Goal: Task Accomplishment & Management: Manage account settings

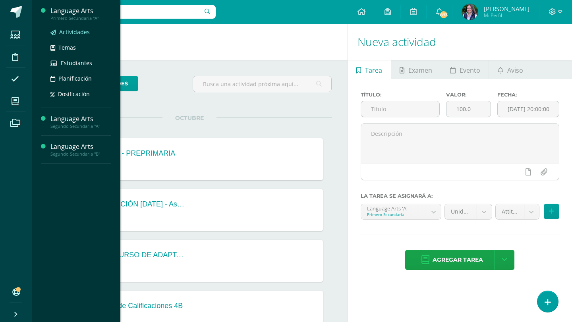
click at [82, 30] on span "Actividades" at bounding box center [74, 32] width 31 height 8
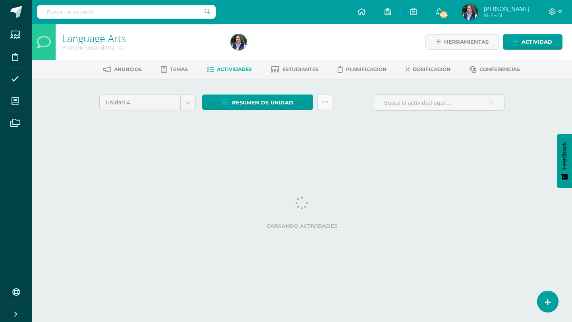
click at [325, 108] on link at bounding box center [326, 103] width 16 height 16
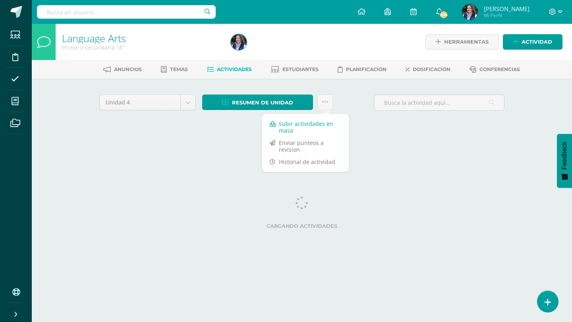
click at [324, 123] on link "Subir actividades en masa" at bounding box center [305, 127] width 87 height 19
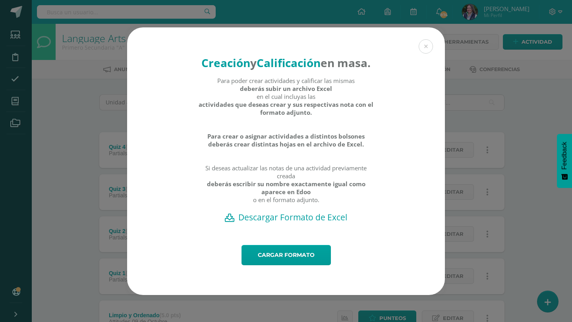
click at [273, 223] on h2 "Descargar Formato de Excel" at bounding box center [286, 217] width 290 height 11
click at [297, 265] on link "Cargar formato" at bounding box center [286, 255] width 89 height 20
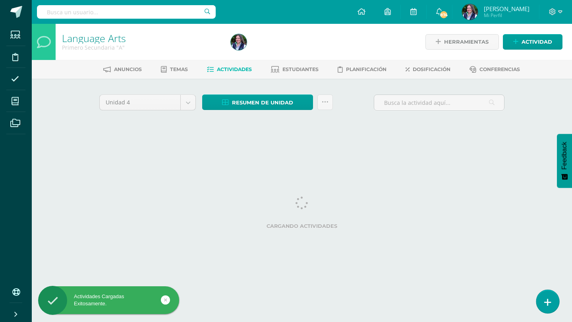
click at [547, 305] on icon at bounding box center [548, 302] width 7 height 9
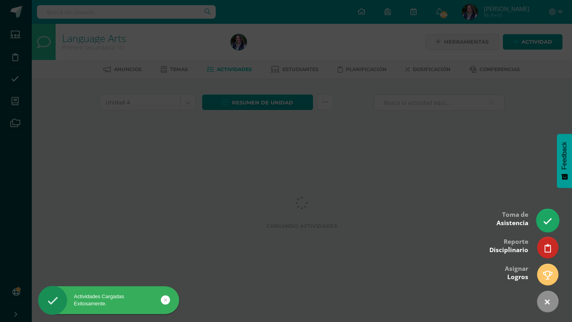
click at [543, 222] on icon at bounding box center [547, 221] width 9 height 9
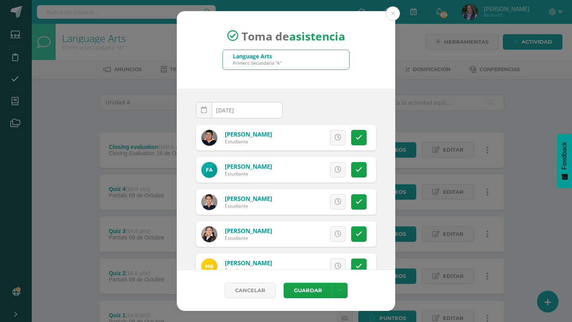
click at [68, 127] on div "Toma de asistencia Language Arts Primero Secundaria "A" 2025-10-15 October, 202…" at bounding box center [286, 161] width 566 height 300
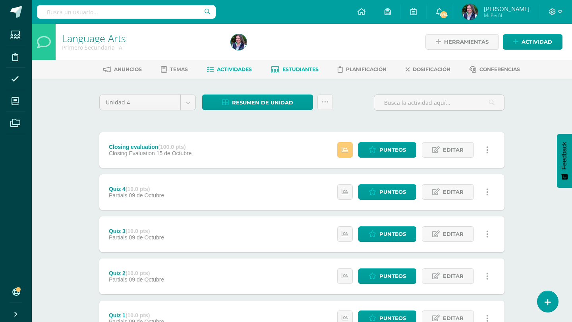
click at [308, 70] on span "Estudiantes" at bounding box center [301, 69] width 36 height 6
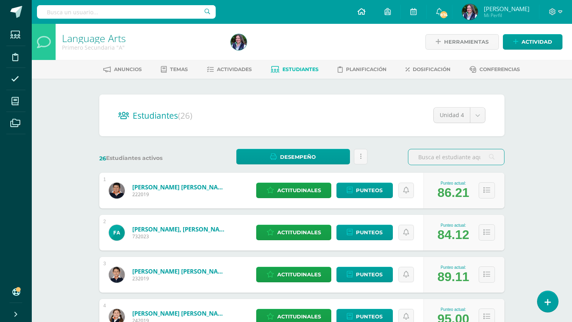
click at [363, 7] on link at bounding box center [361, 12] width 27 height 24
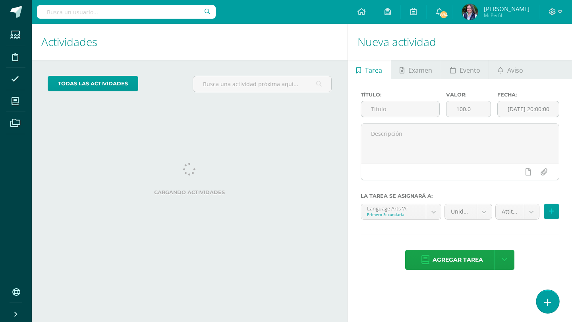
click at [544, 305] on link at bounding box center [548, 301] width 23 height 23
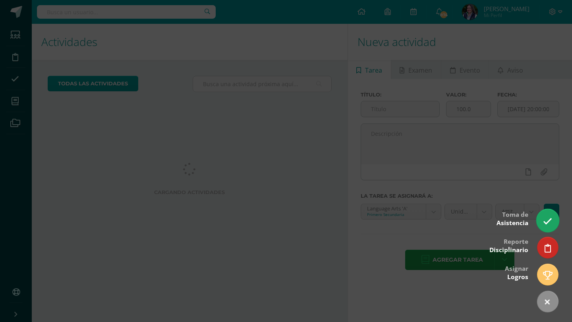
click at [555, 217] on link at bounding box center [548, 220] width 23 height 23
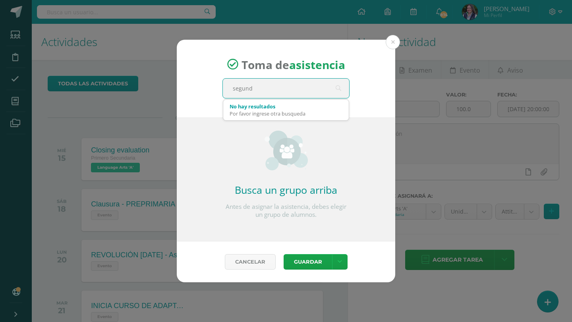
type input "segundo"
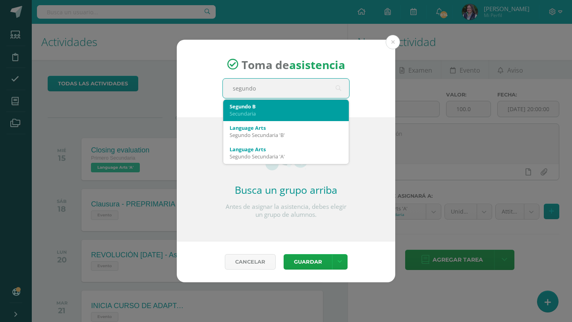
click at [259, 117] on div "Segundo B Secundaria" at bounding box center [286, 110] width 113 height 21
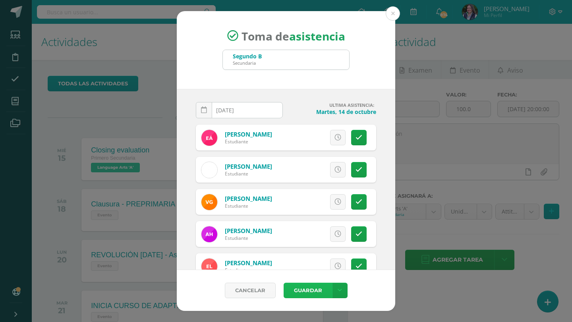
click at [311, 290] on button "Guardar" at bounding box center [308, 291] width 48 height 16
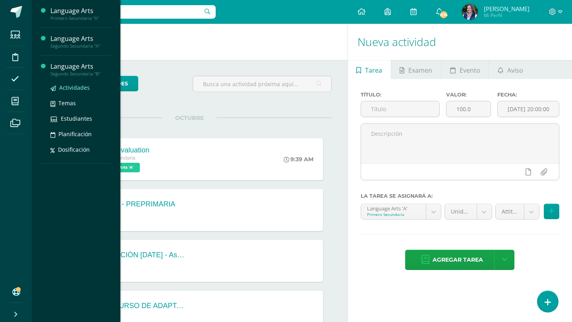
click at [90, 87] on link "Actividades" at bounding box center [80, 87] width 60 height 9
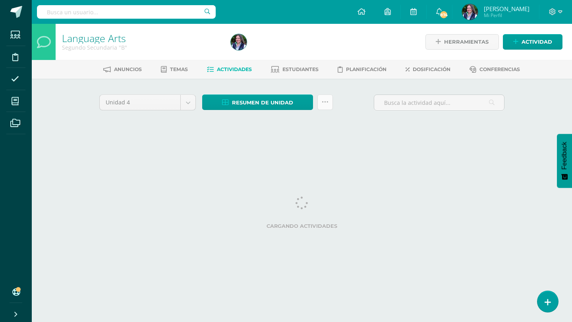
click at [323, 104] on icon at bounding box center [325, 102] width 7 height 7
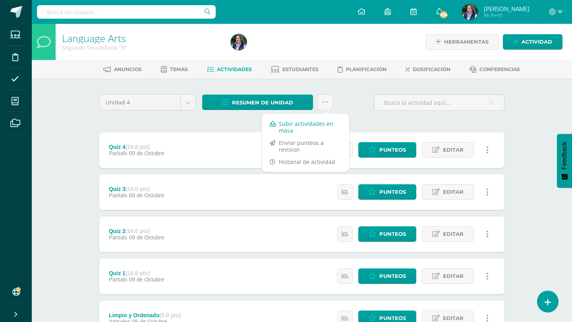
click at [293, 128] on link "Subir actividades en masa" at bounding box center [305, 127] width 87 height 19
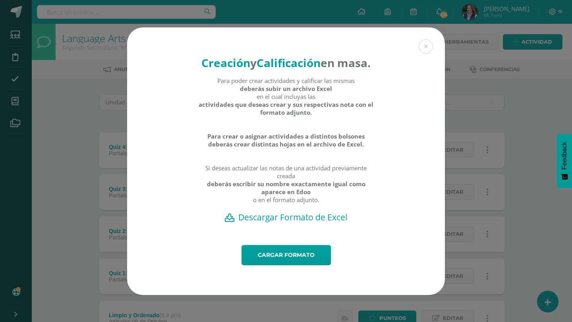
click at [299, 223] on h2 "Descargar Formato de Excel" at bounding box center [286, 217] width 290 height 11
click at [300, 266] on link "Cargar formato" at bounding box center [286, 255] width 89 height 20
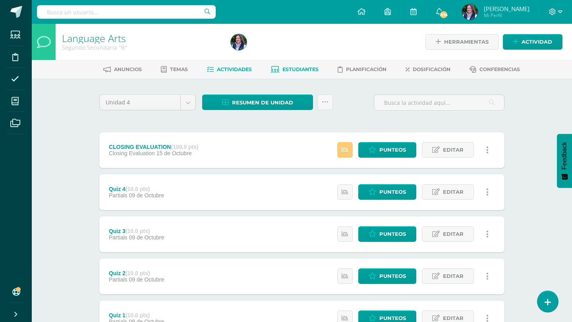
click at [286, 72] on link "Estudiantes" at bounding box center [295, 69] width 48 height 13
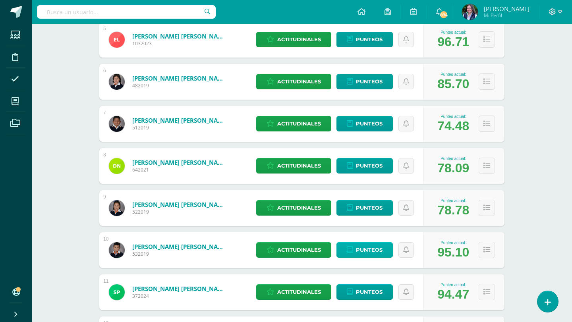
scroll to position [319, 0]
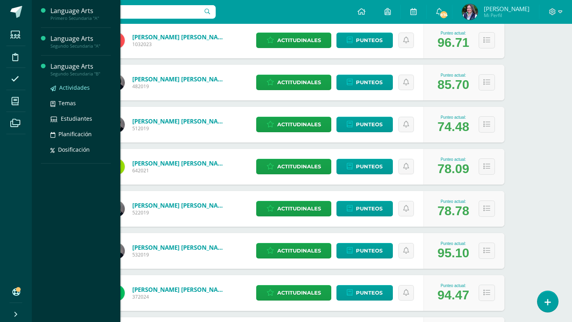
click at [79, 89] on span "Actividades" at bounding box center [74, 88] width 31 height 8
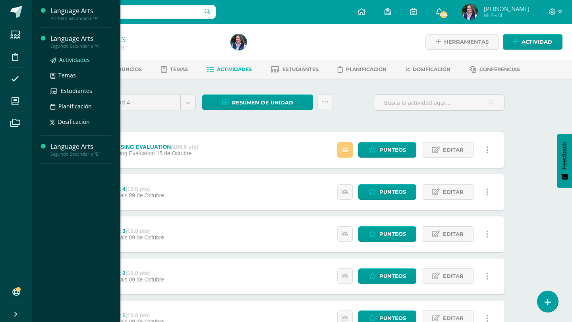
click at [75, 58] on span "Actividades" at bounding box center [74, 60] width 31 height 8
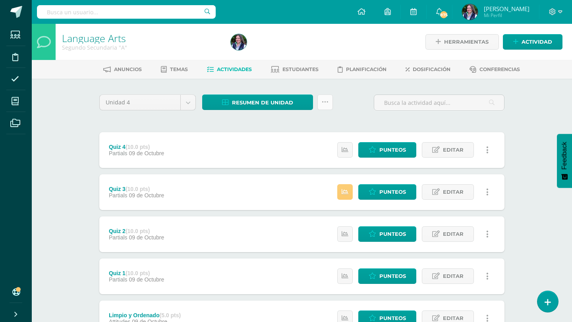
click at [331, 105] on link at bounding box center [326, 103] width 16 height 16
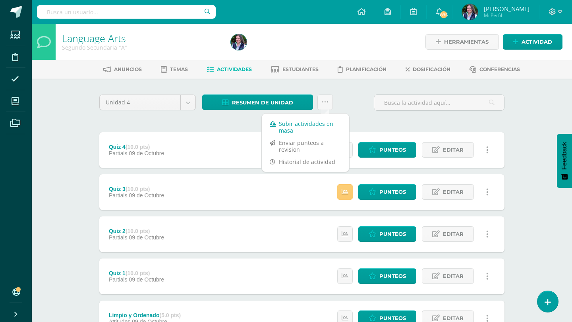
click at [310, 121] on link "Subir actividades en masa" at bounding box center [305, 127] width 87 height 19
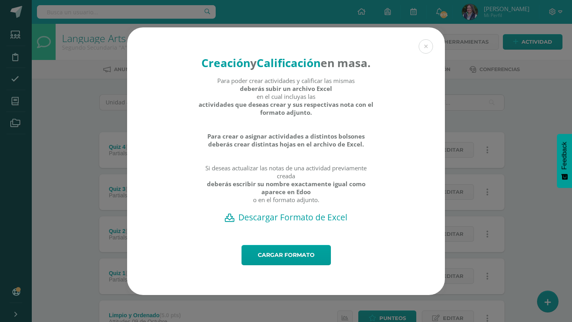
click at [306, 223] on h2 "Descargar Formato de Excel" at bounding box center [286, 217] width 290 height 11
click at [288, 261] on link "Cargar formato" at bounding box center [286, 255] width 89 height 20
click at [266, 266] on link "Cargar formato" at bounding box center [286, 255] width 89 height 20
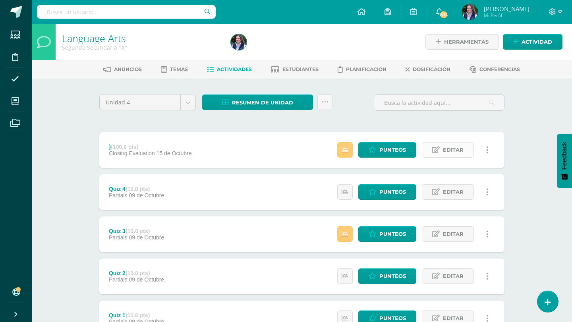
click at [449, 150] on span "Editar" at bounding box center [453, 150] width 21 height 15
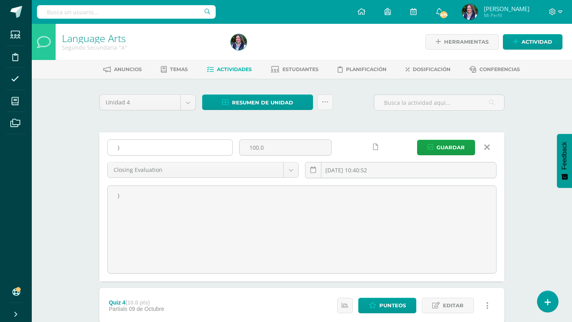
click at [164, 149] on input "}" at bounding box center [170, 148] width 125 height 16
type input "CLOSING EVALUATION"
click at [450, 146] on span "Guardar" at bounding box center [451, 147] width 28 height 15
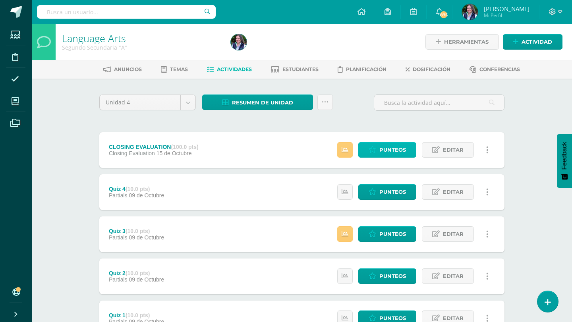
click at [411, 152] on link "Punteos" at bounding box center [388, 150] width 58 height 16
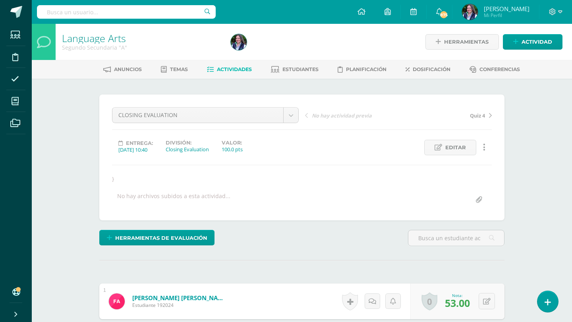
scroll to position [0, 0]
click at [478, 202] on input "file" at bounding box center [479, 200] width 16 height 16
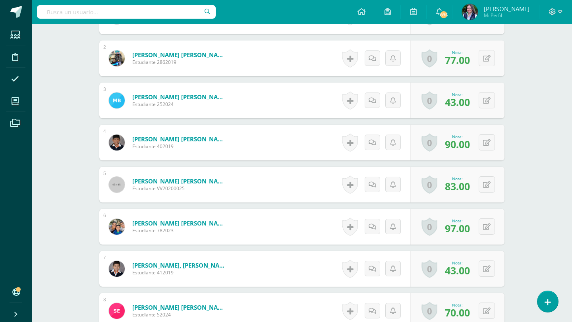
scroll to position [0, 0]
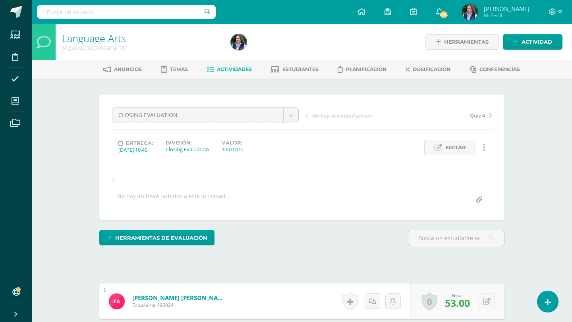
click at [237, 67] on span "Actividades" at bounding box center [234, 69] width 35 height 6
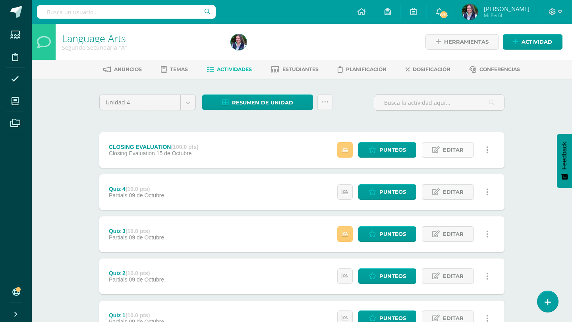
click at [458, 147] on span "Editar" at bounding box center [453, 150] width 21 height 15
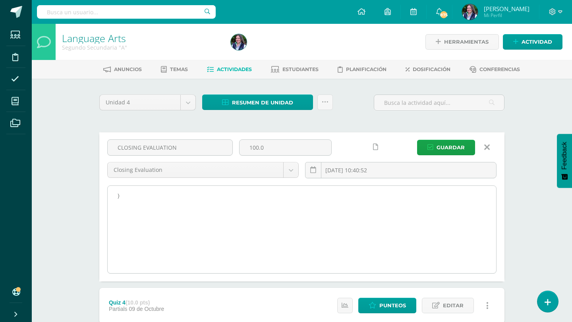
click at [124, 207] on textarea "}" at bounding box center [302, 229] width 389 height 87
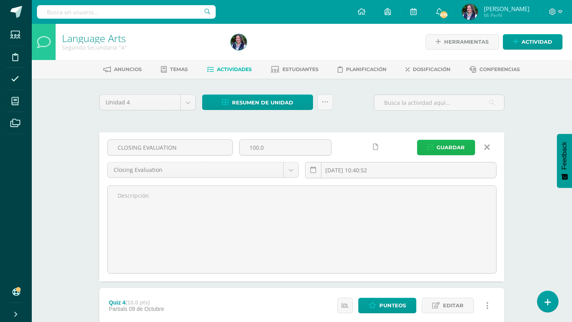
click at [452, 149] on span "Guardar" at bounding box center [451, 147] width 28 height 15
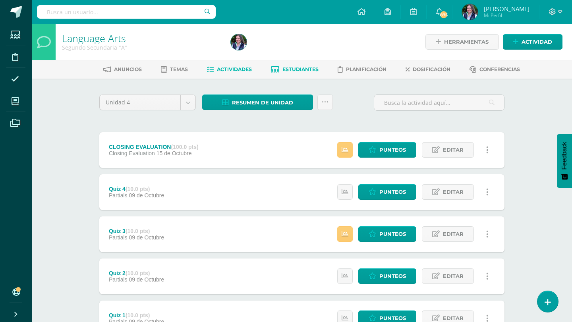
click at [293, 71] on span "Estudiantes" at bounding box center [301, 69] width 36 height 6
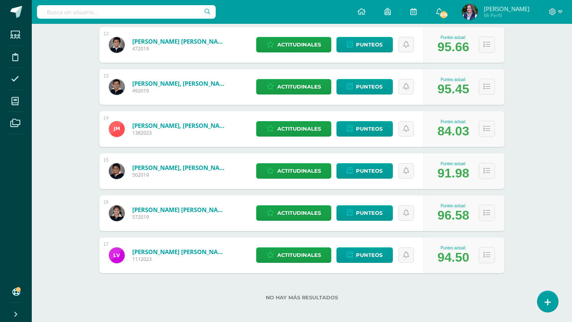
scroll to position [613, 0]
